Goal: Navigation & Orientation: Find specific page/section

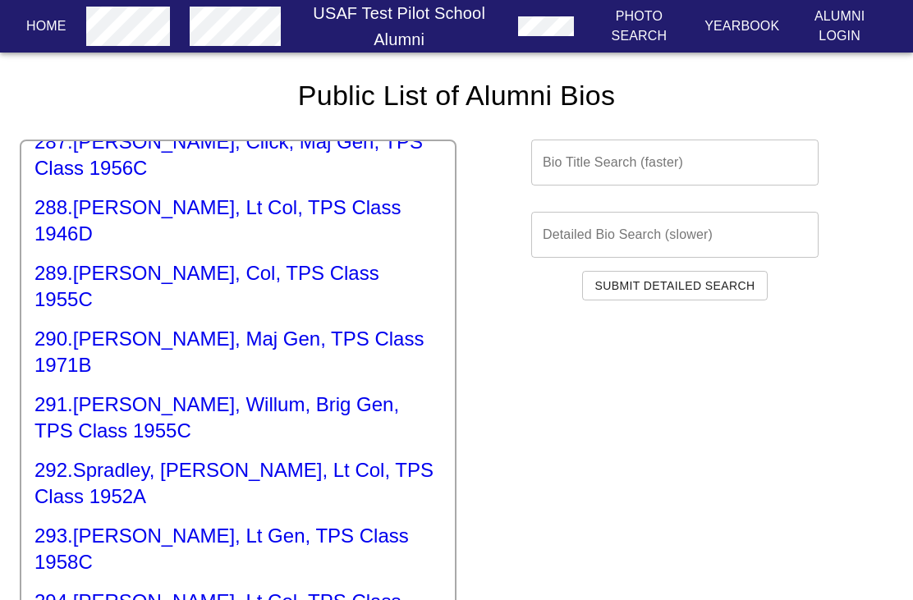
click at [359, 22] on h6 "USAF Test Pilot School Alumni" at bounding box center [399, 26] width 224 height 53
click at [369, 19] on h6 "USAF Test Pilot School Alumni" at bounding box center [399, 26] width 224 height 53
click at [373, 31] on h6 "USAF Test Pilot School Alumni" at bounding box center [399, 26] width 224 height 53
click at [369, 9] on h6 "USAF Test Pilot School Alumni" at bounding box center [399, 26] width 224 height 53
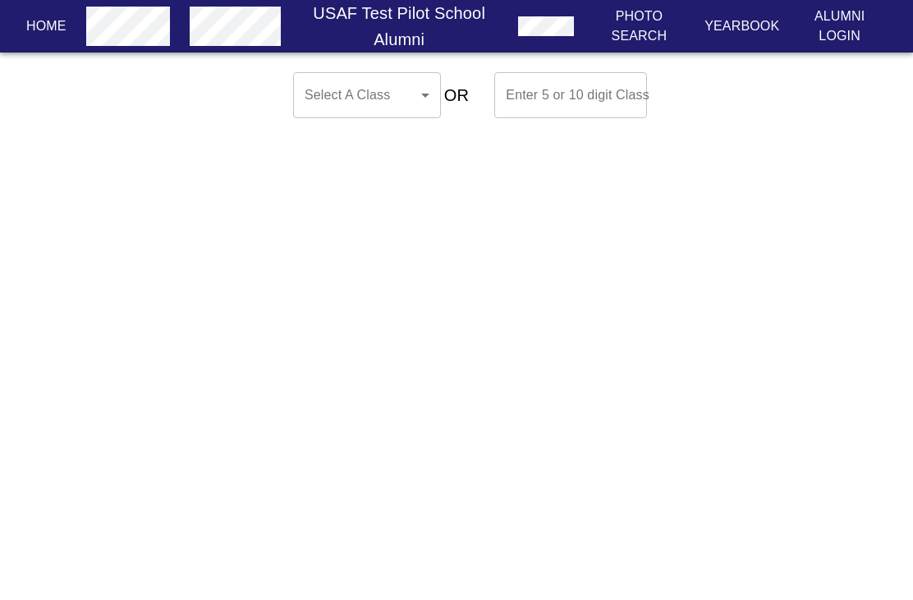
click at [308, 117] on body "Home USAF Test Pilot School Alumni Photo Search Yearbook Alumni Login Select A …" at bounding box center [456, 95] width 913 height 59
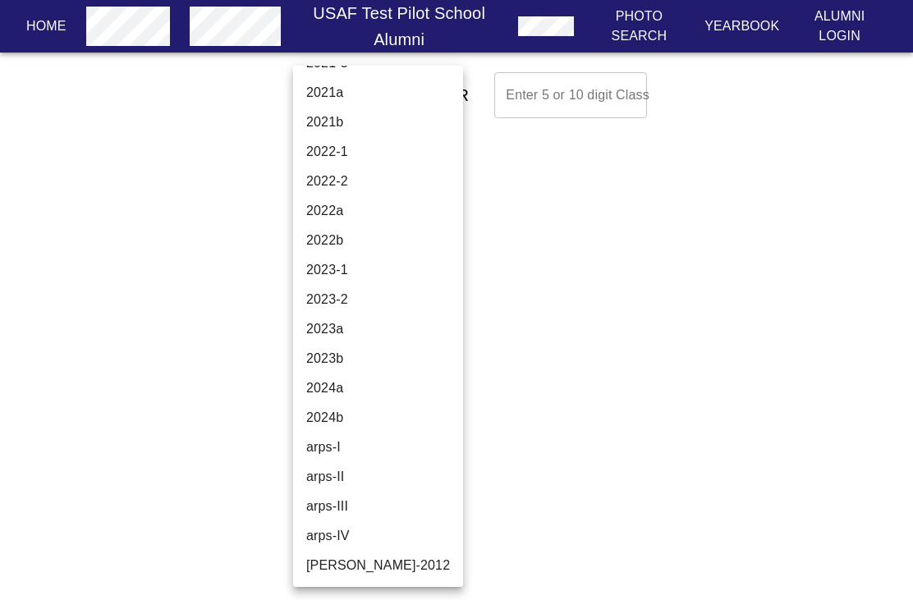
scroll to position [5638, 0]
click at [405, 356] on li "2023b" at bounding box center [378, 359] width 170 height 30
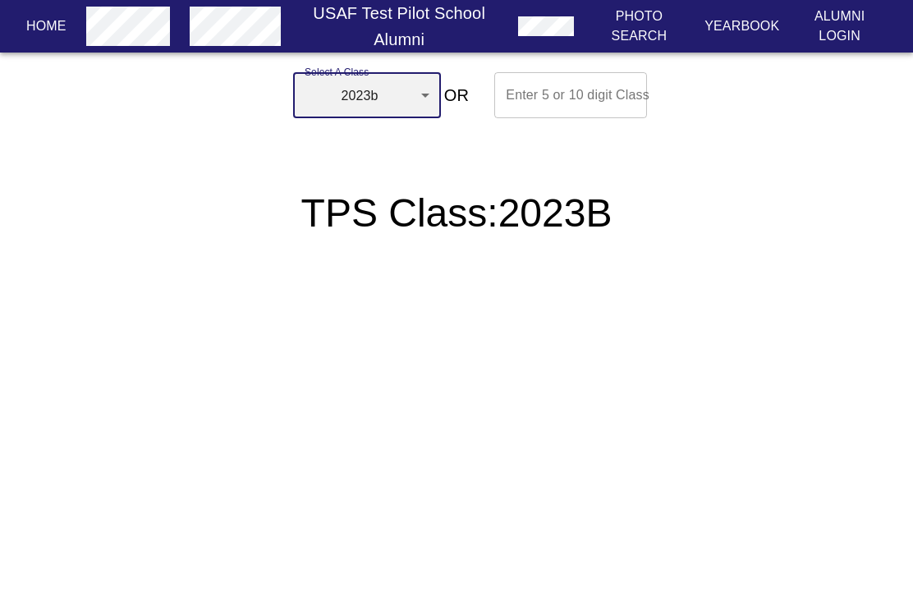
type input "2023b"
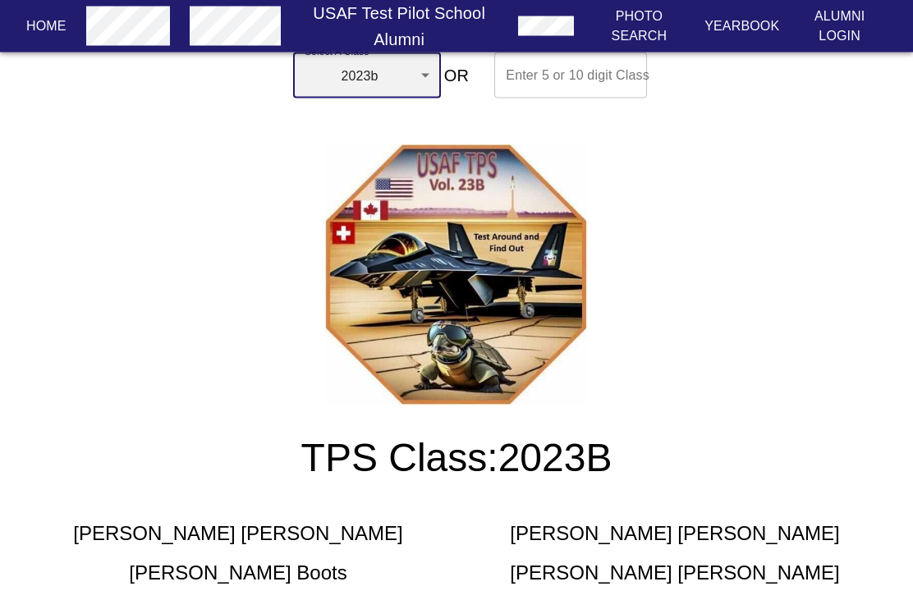
scroll to position [0, 0]
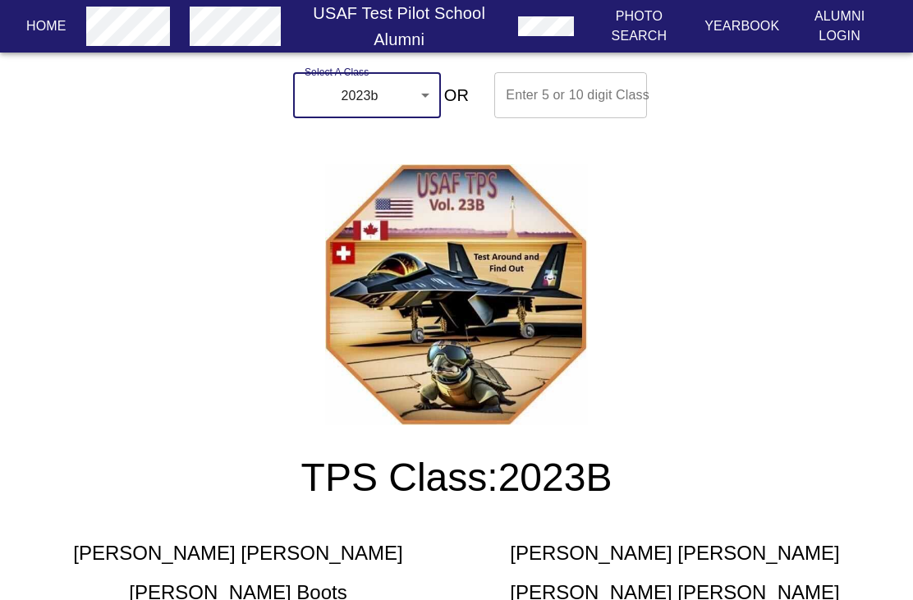
click at [726, 29] on p "Yearbook" at bounding box center [741, 26] width 75 height 20
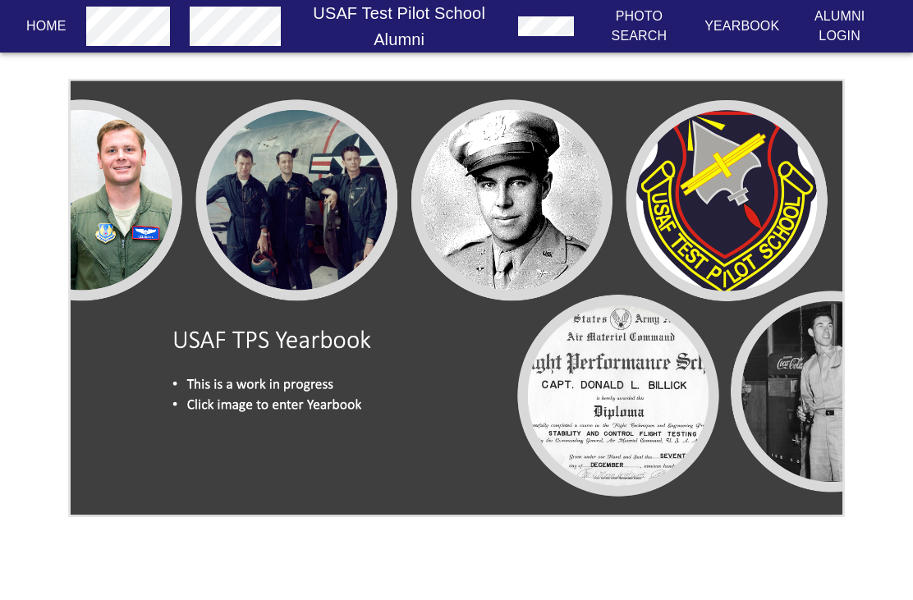
click at [595, 334] on img at bounding box center [456, 298] width 776 height 438
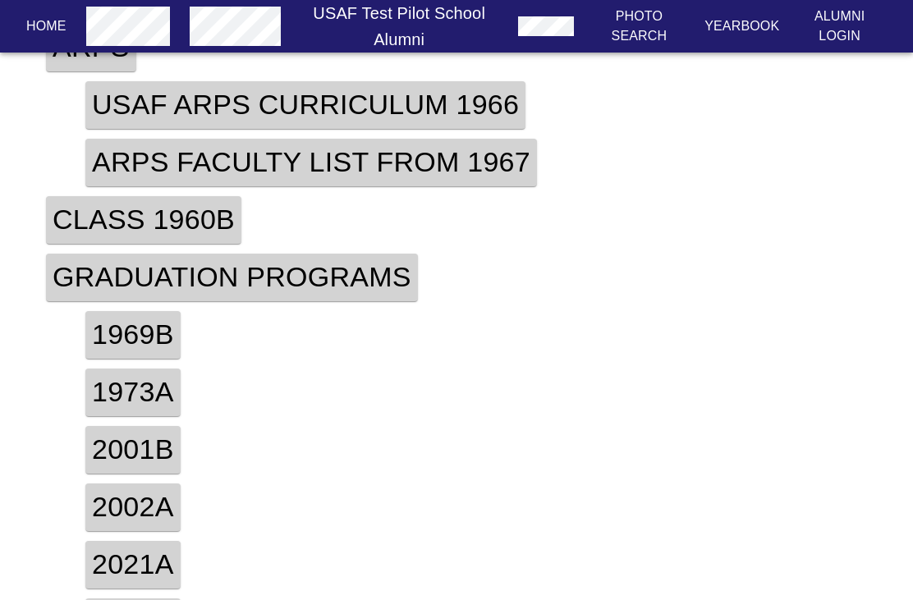
scroll to position [549, 0]
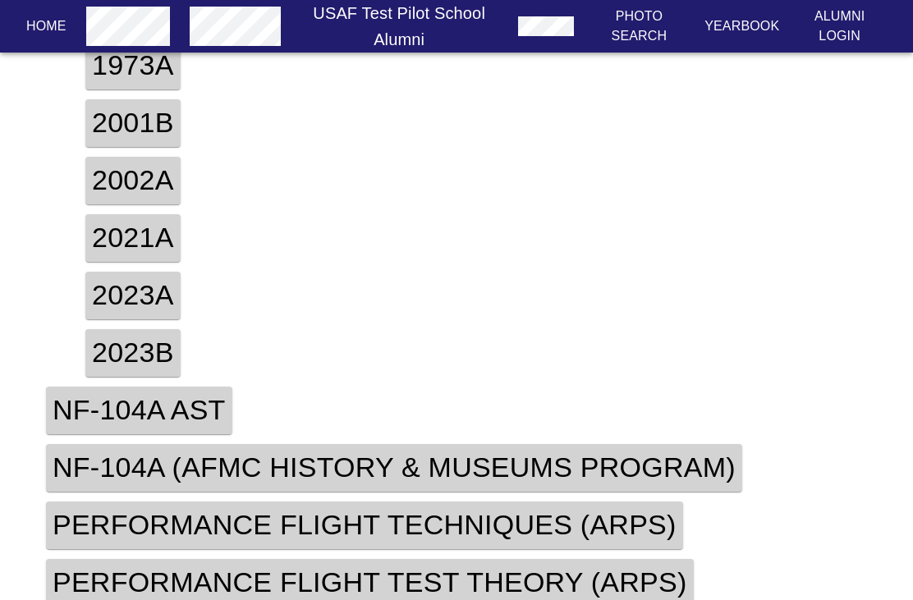
click at [158, 301] on h4 "2023a" at bounding box center [132, 296] width 95 height 48
